Goal: Information Seeking & Learning: Learn about a topic

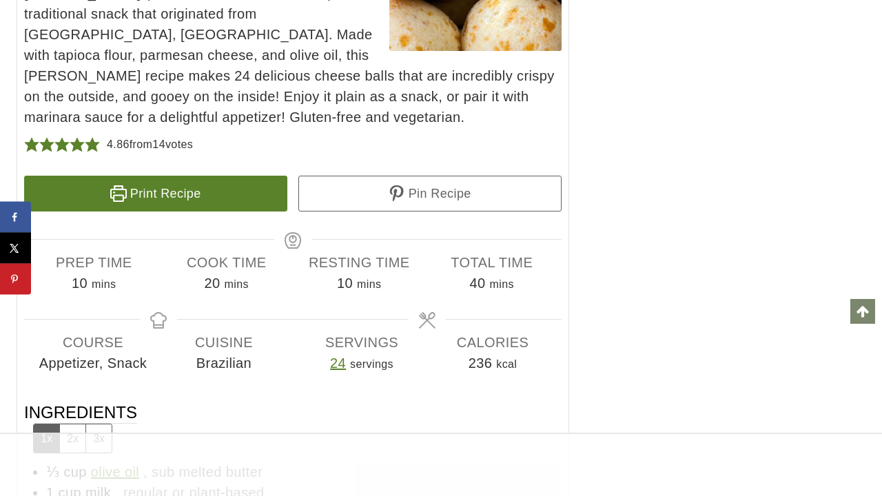
scroll to position [8673, 0]
